Goal: Task Accomplishment & Management: Manage account settings

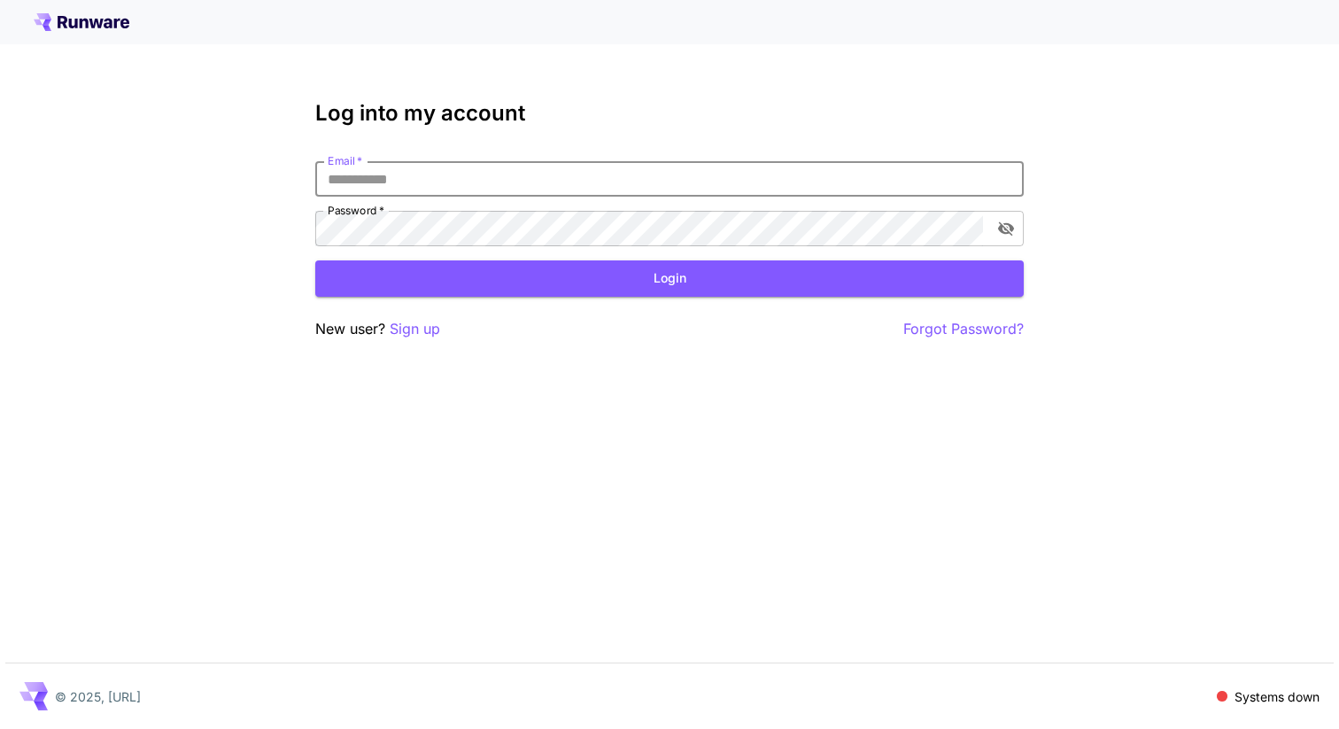
click at [702, 182] on input "Email   *" at bounding box center [669, 178] width 709 height 35
type input "**********"
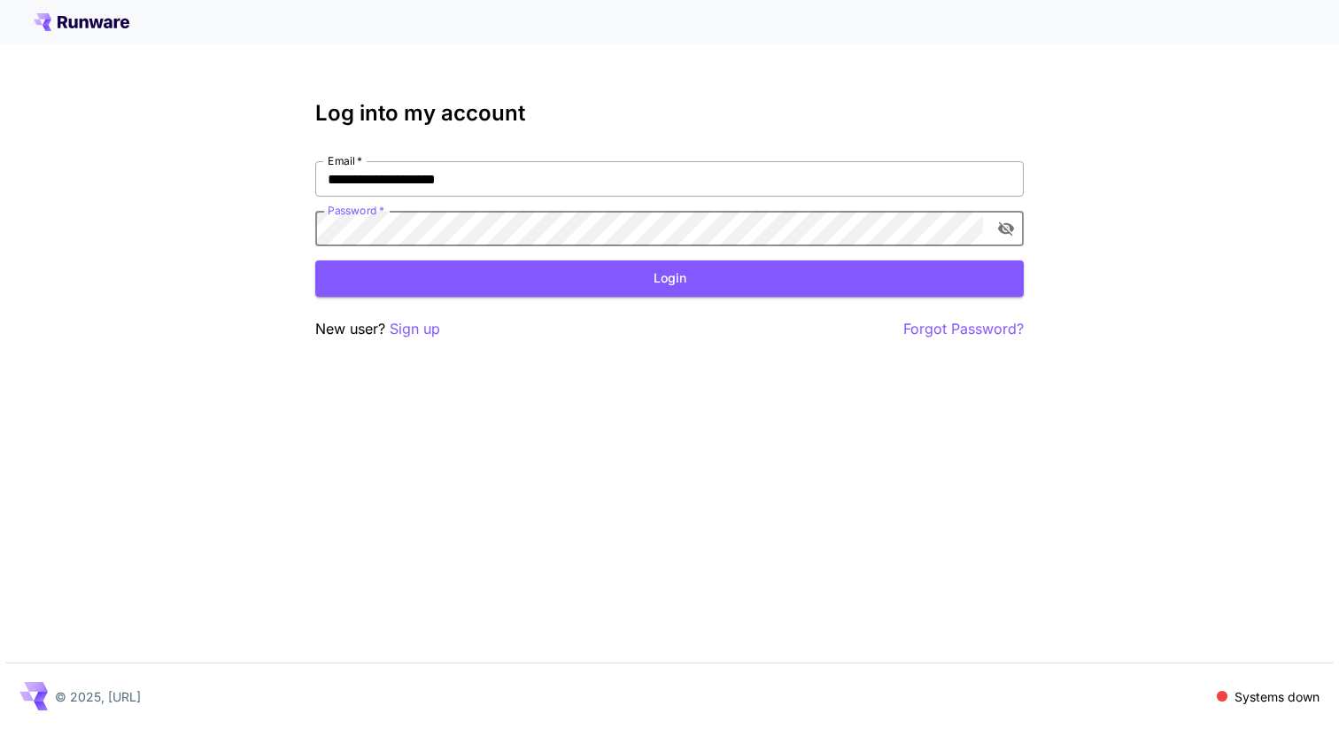
click button "Login" at bounding box center [669, 278] width 709 height 36
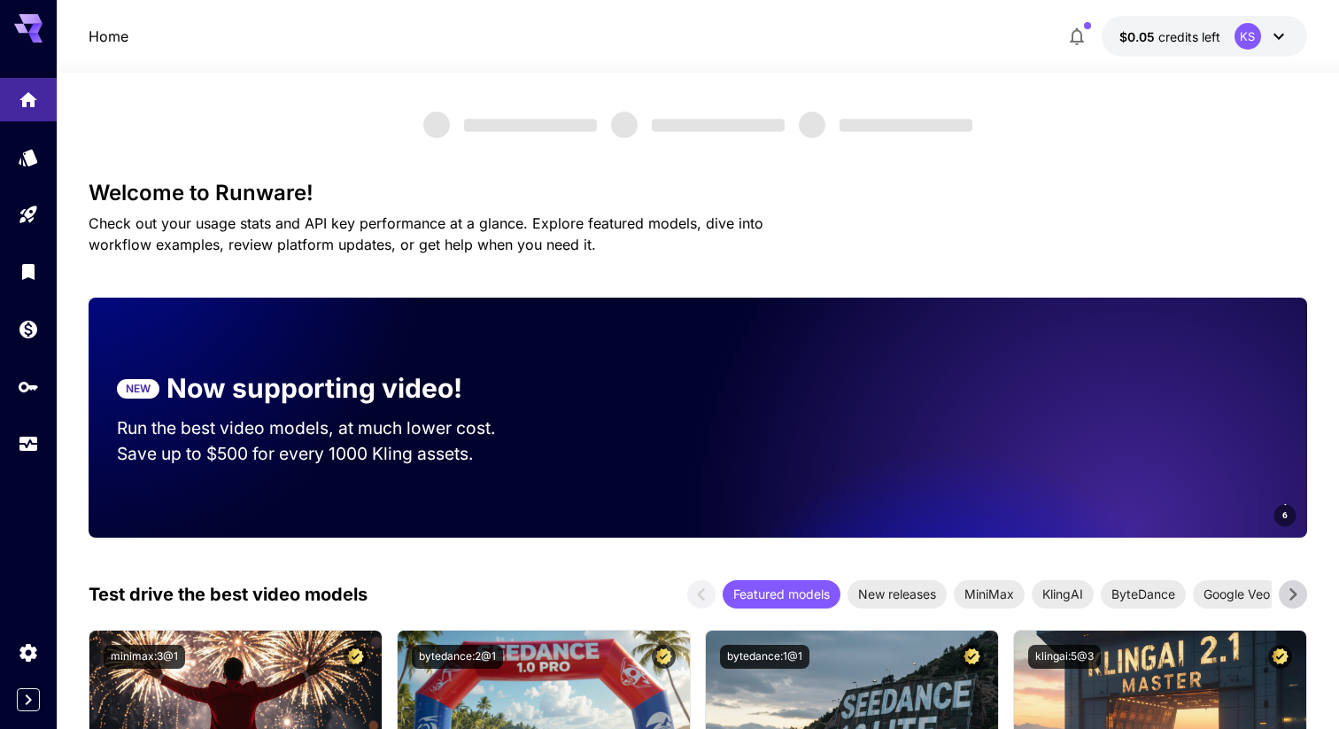
click at [1180, 42] on span "credits left" at bounding box center [1190, 36] width 62 height 15
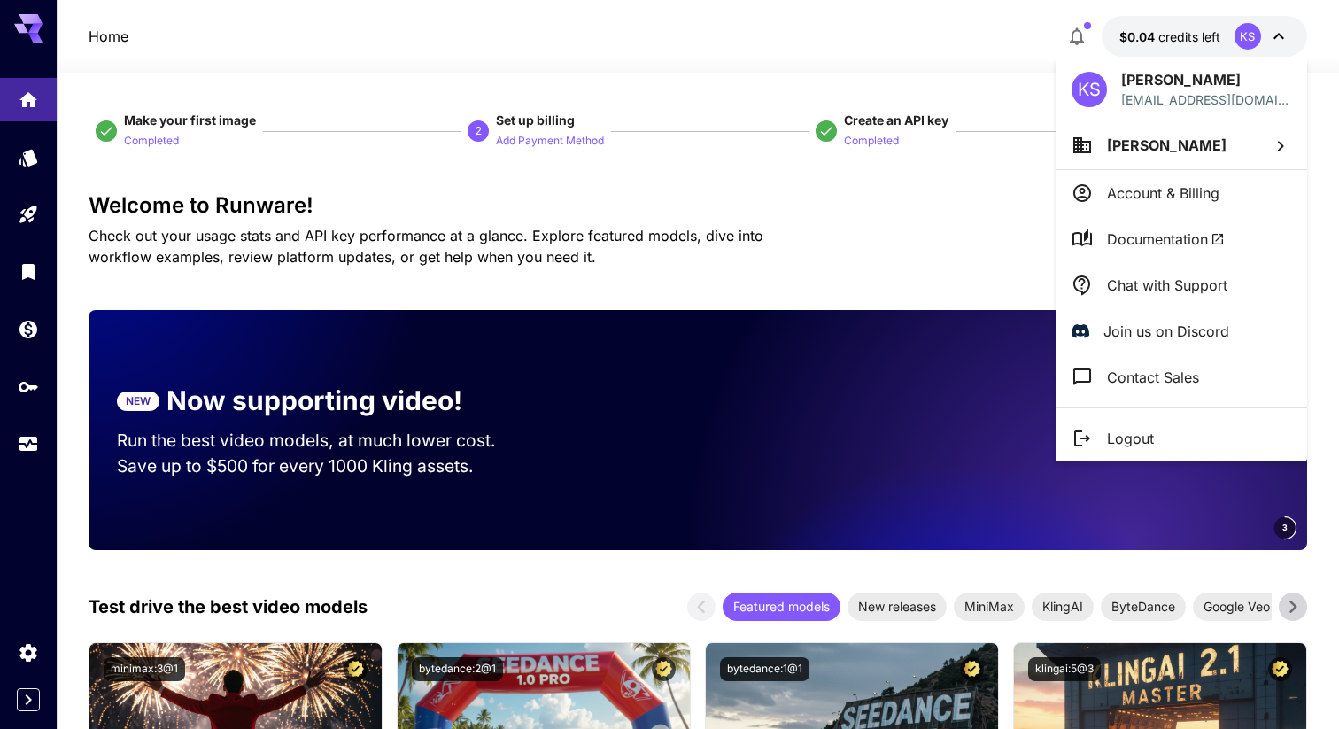
click at [1167, 42] on div at bounding box center [669, 364] width 1339 height 729
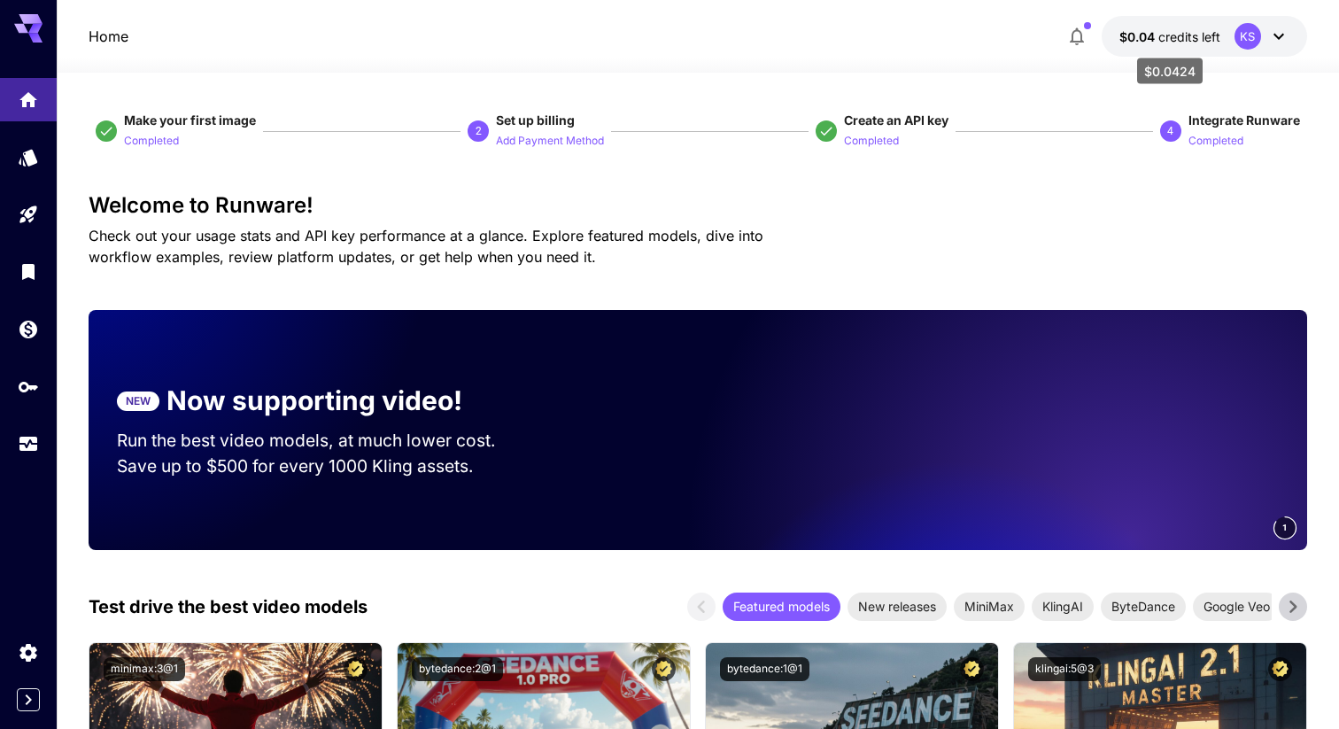
click at [1178, 41] on span "credits left" at bounding box center [1190, 36] width 62 height 15
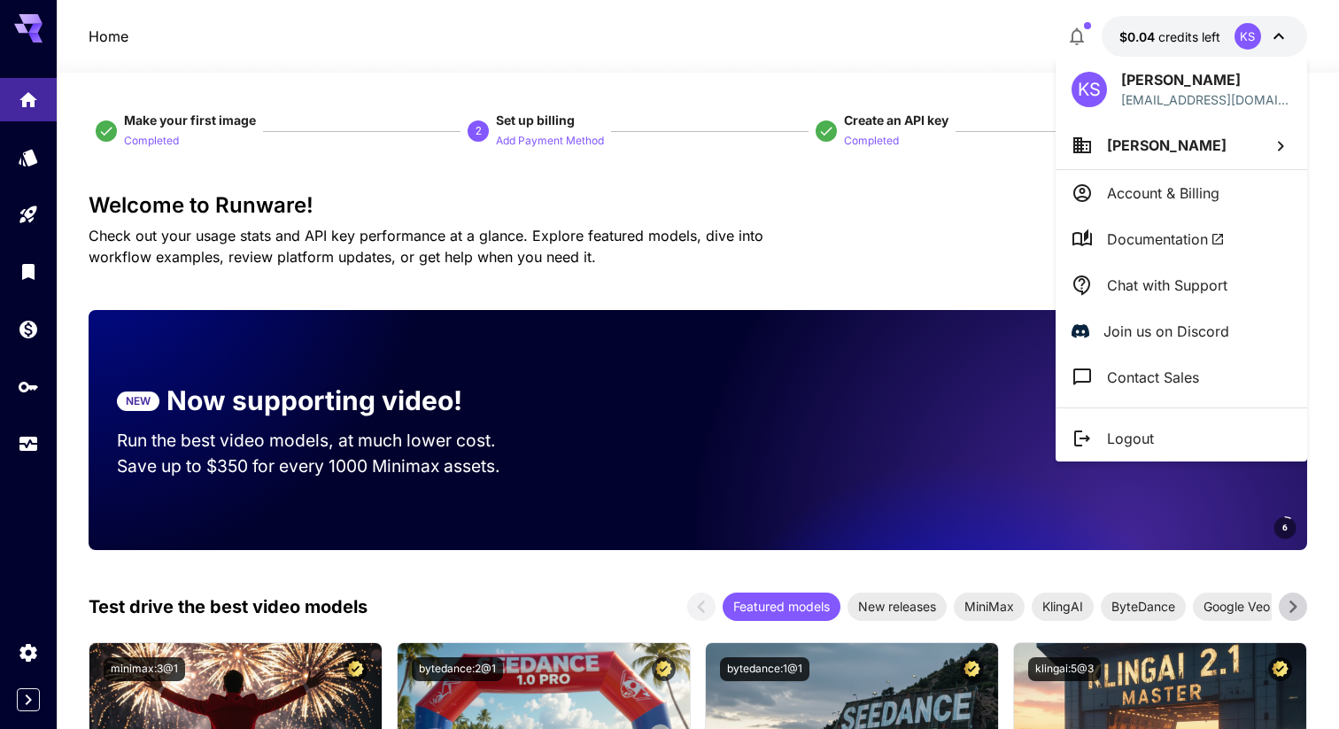
click at [1175, 199] on p "Account & Billing" at bounding box center [1163, 192] width 112 height 21
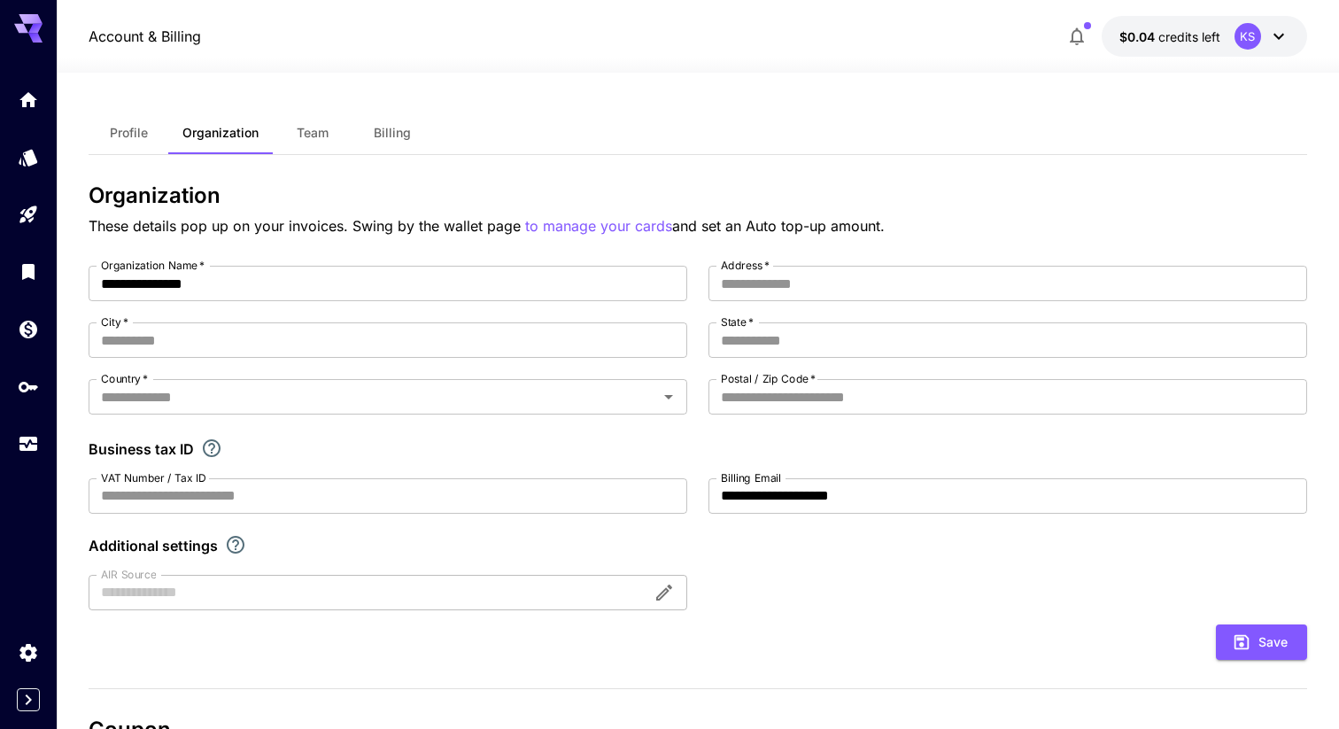
click at [321, 146] on button "Team" at bounding box center [313, 133] width 80 height 43
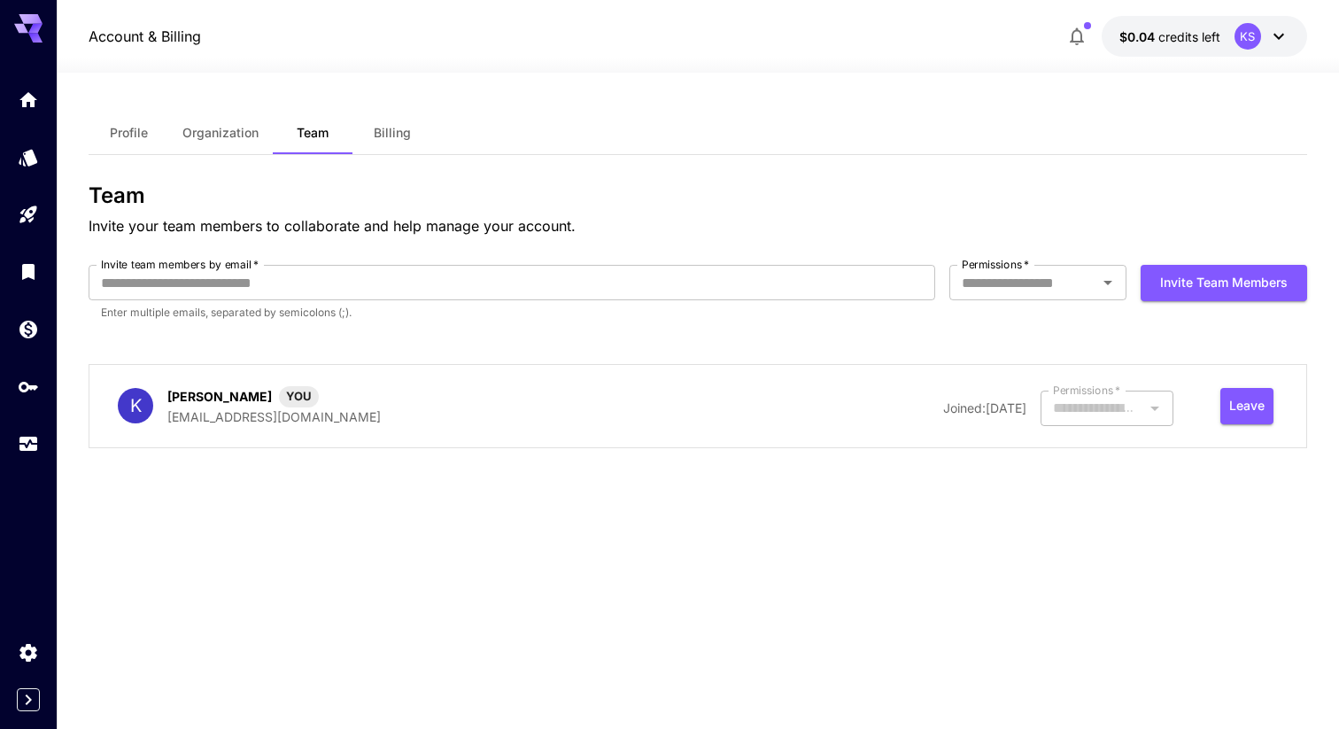
click at [376, 146] on button "Billing" at bounding box center [393, 133] width 80 height 43
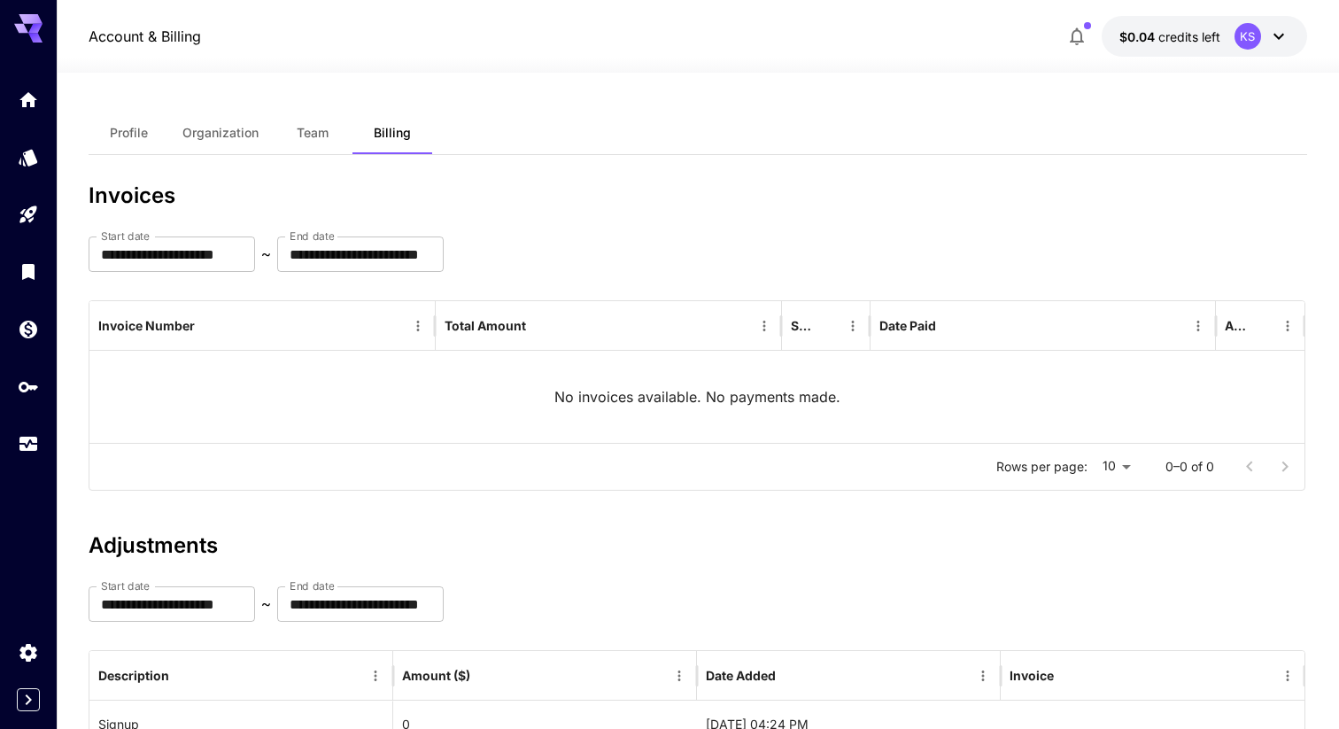
click at [136, 127] on span "Profile" at bounding box center [129, 133] width 38 height 16
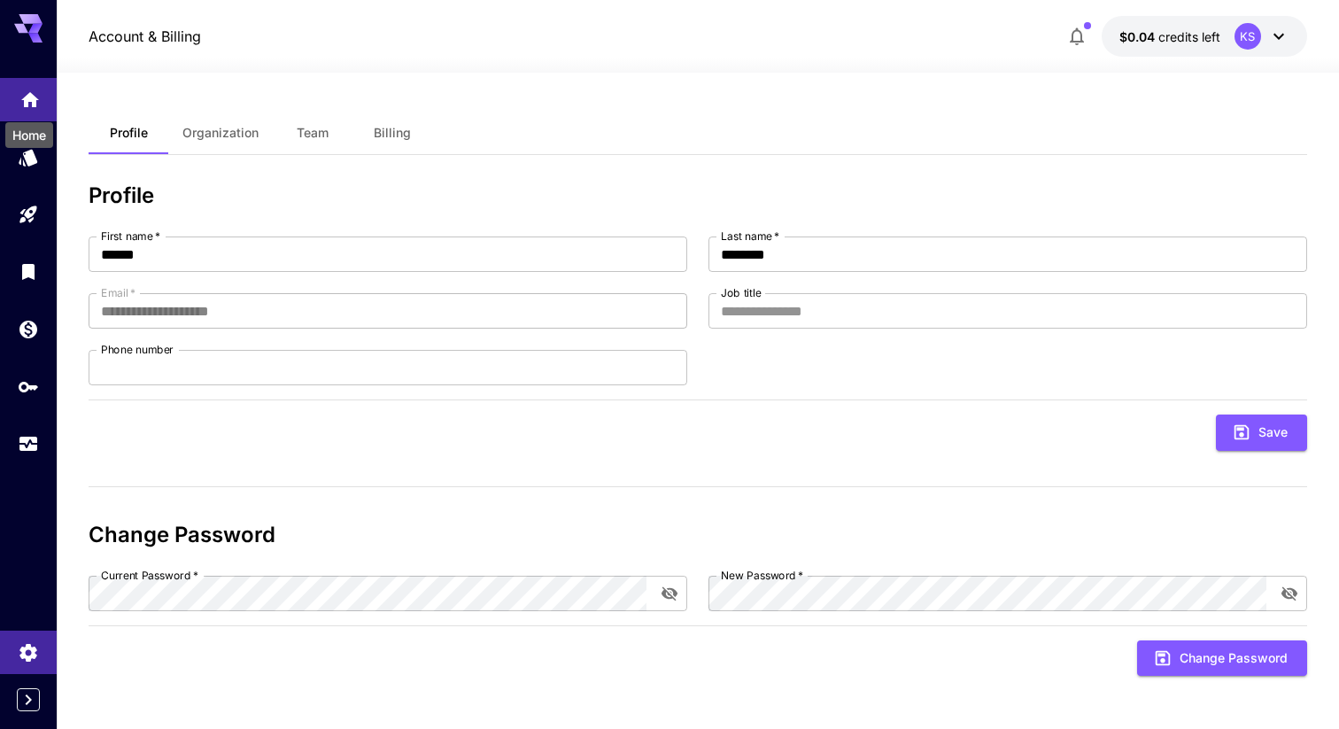
click at [30, 110] on div "Home" at bounding box center [29, 130] width 51 height 40
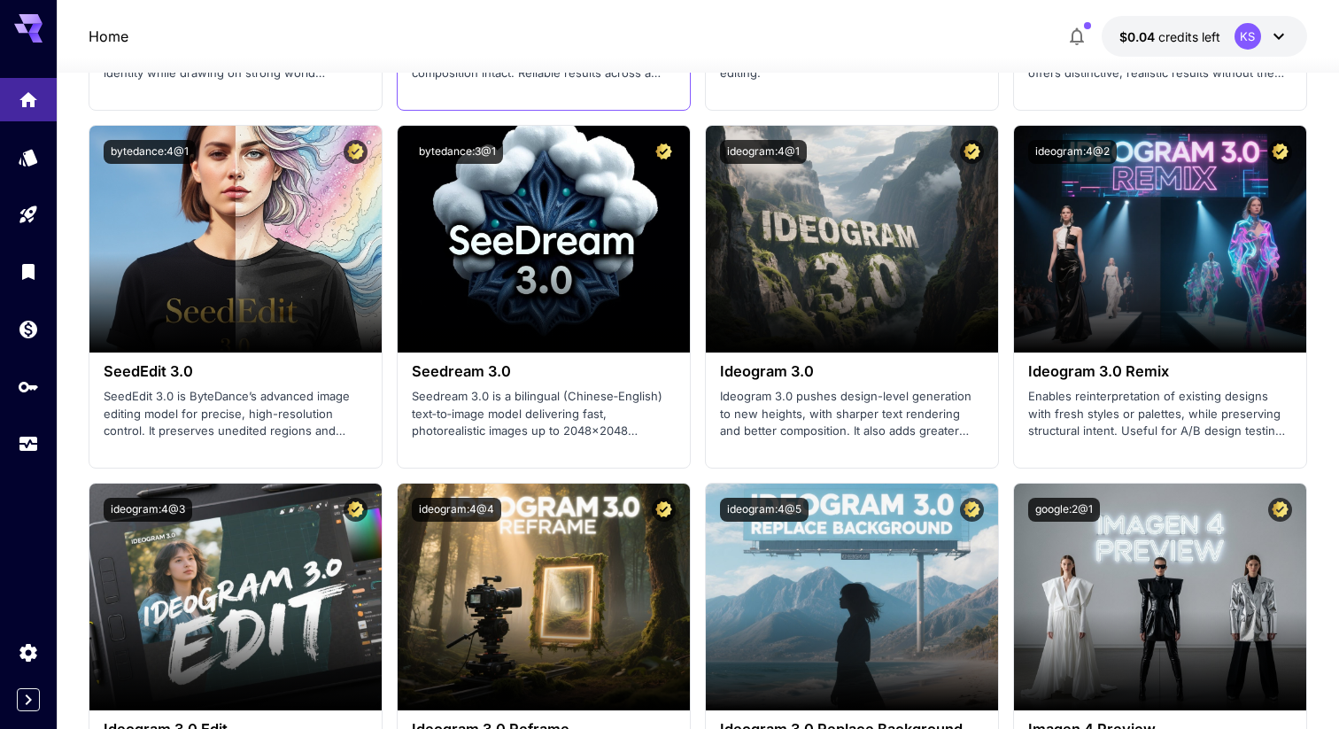
scroll to position [2674, 0]
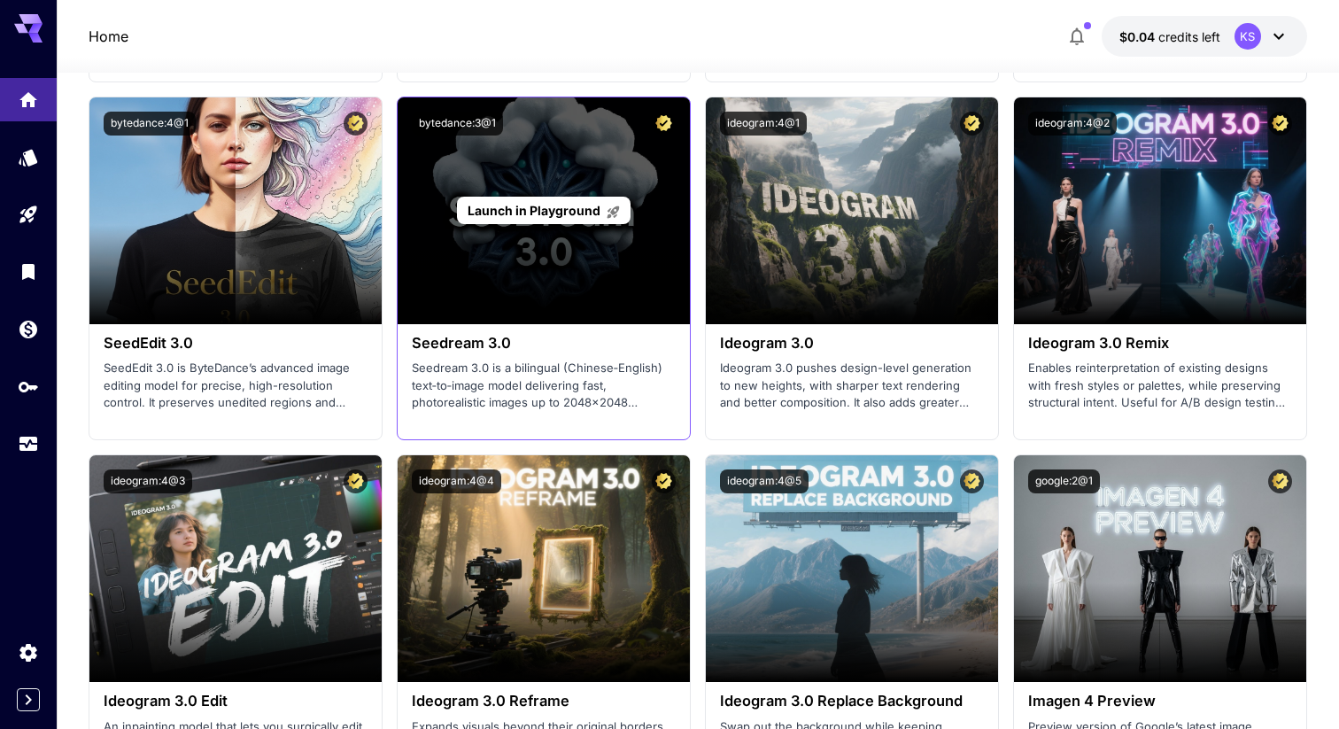
click at [524, 275] on div "Launch in Playground" at bounding box center [544, 210] width 292 height 227
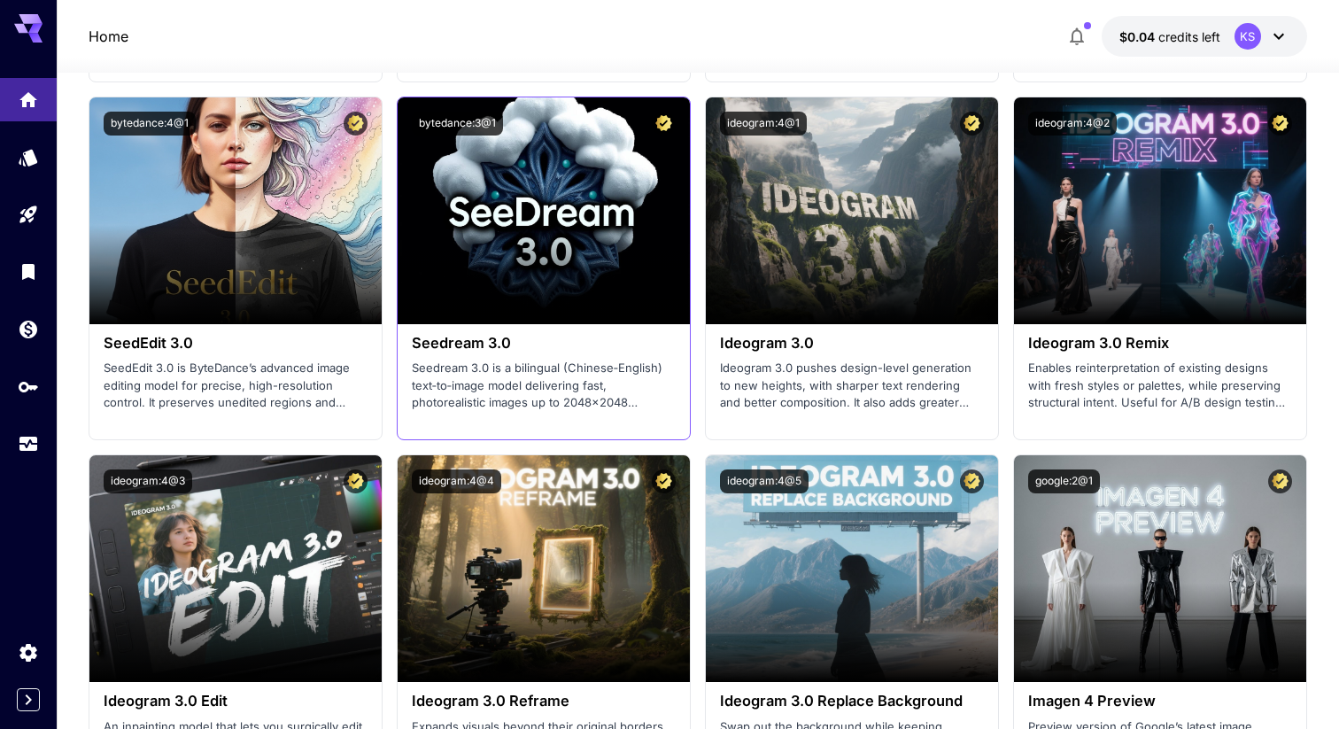
click at [463, 355] on div "Seedream 3.0 Seedream 3.0 is a bilingual (Chinese‑English) text‑to‑image model …" at bounding box center [544, 373] width 292 height 98
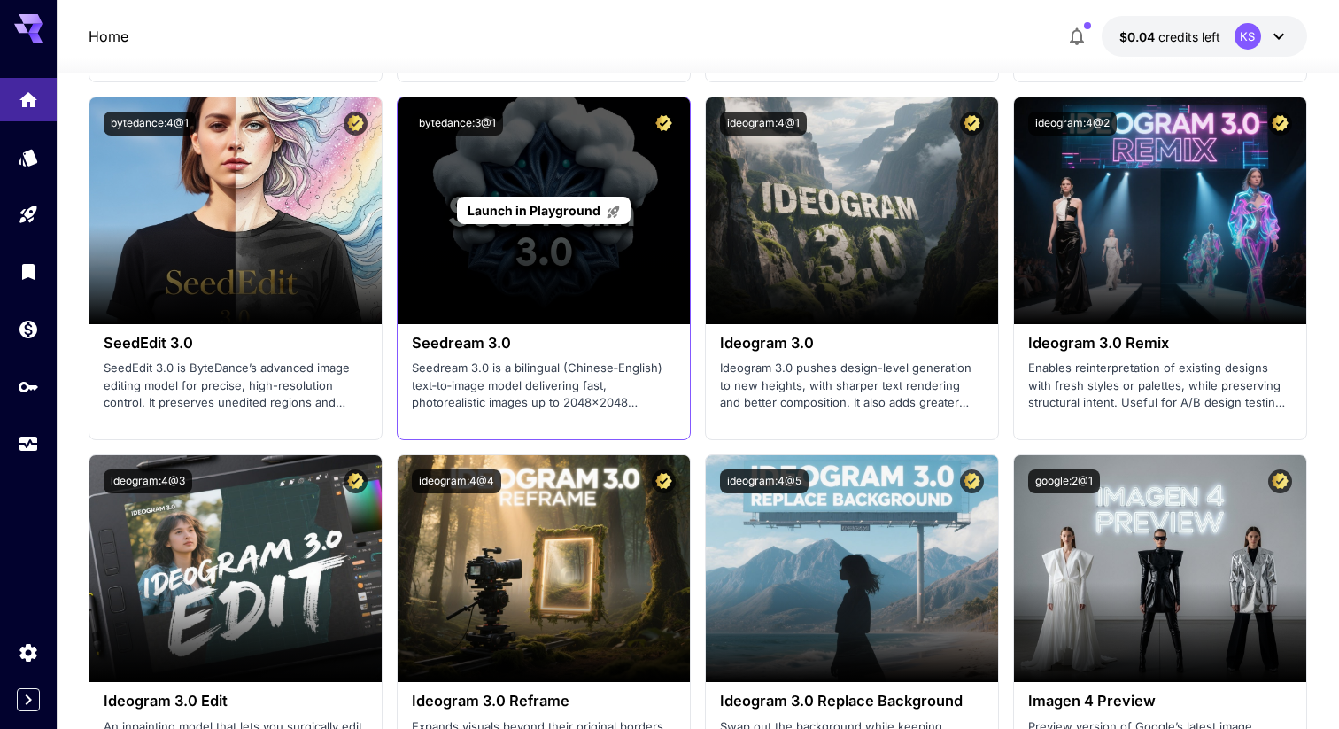
click at [617, 288] on div "Launch in Playground" at bounding box center [544, 210] width 292 height 227
